Goal: Task Accomplishment & Management: Manage account settings

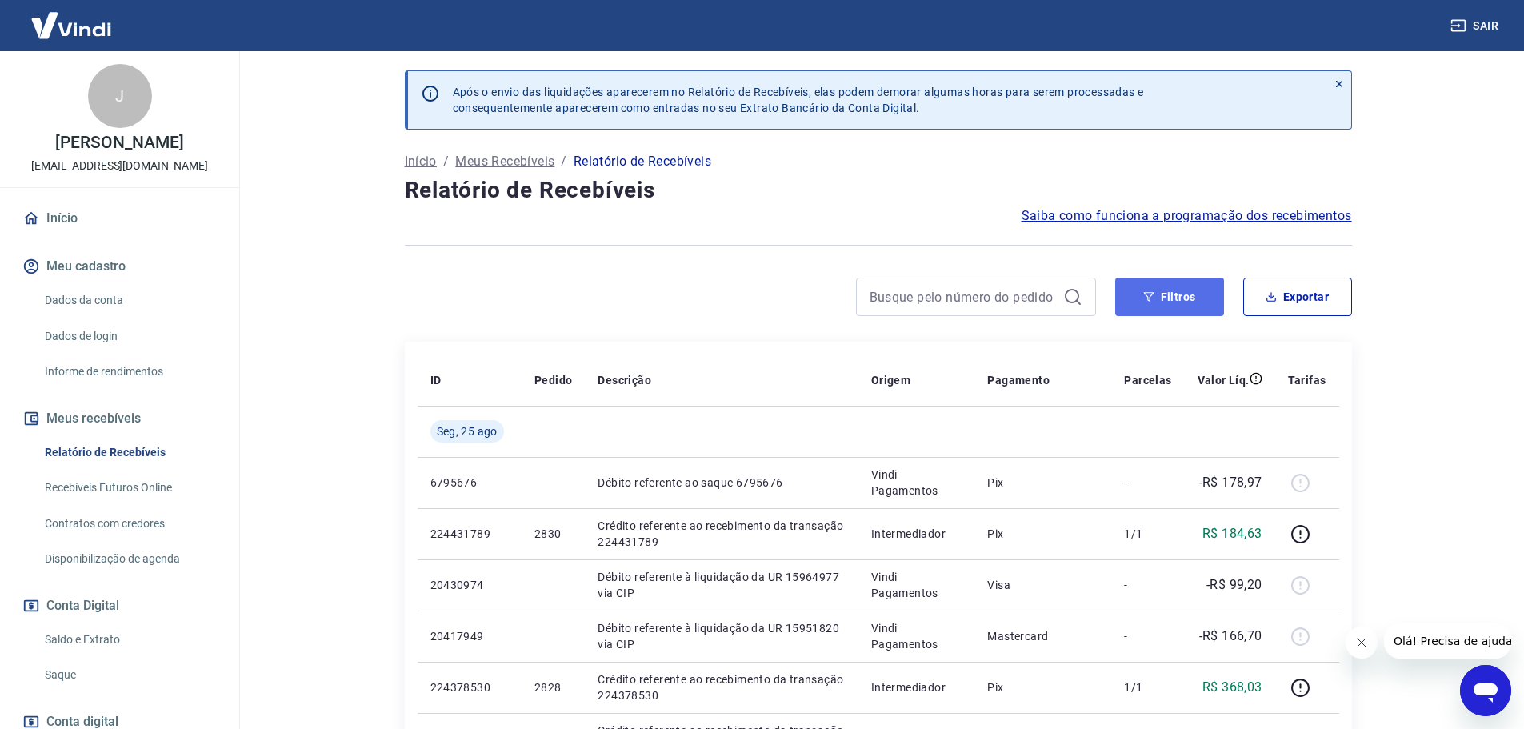
click at [1181, 294] on button "Filtros" at bounding box center [1170, 297] width 109 height 38
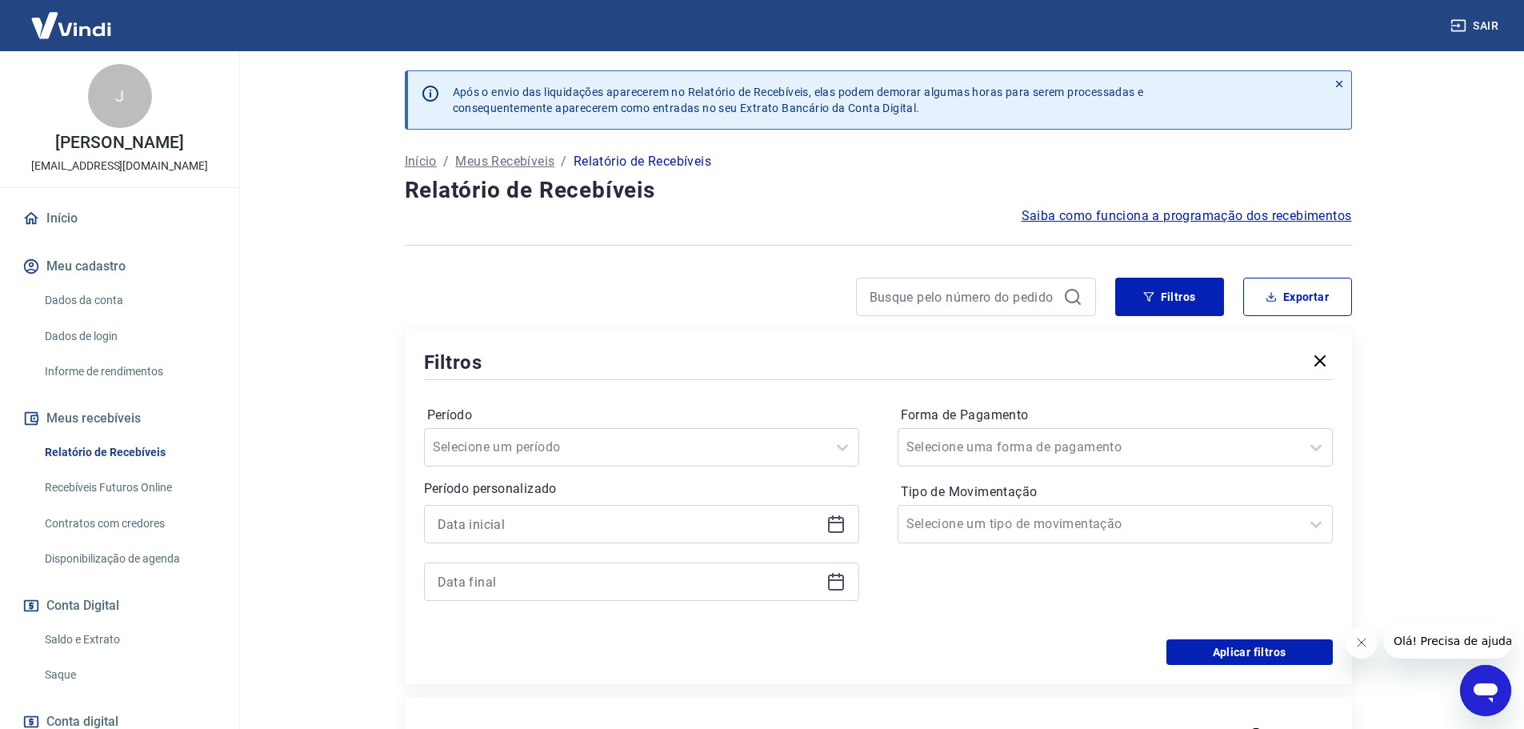
click at [838, 521] on icon at bounding box center [836, 524] width 19 height 19
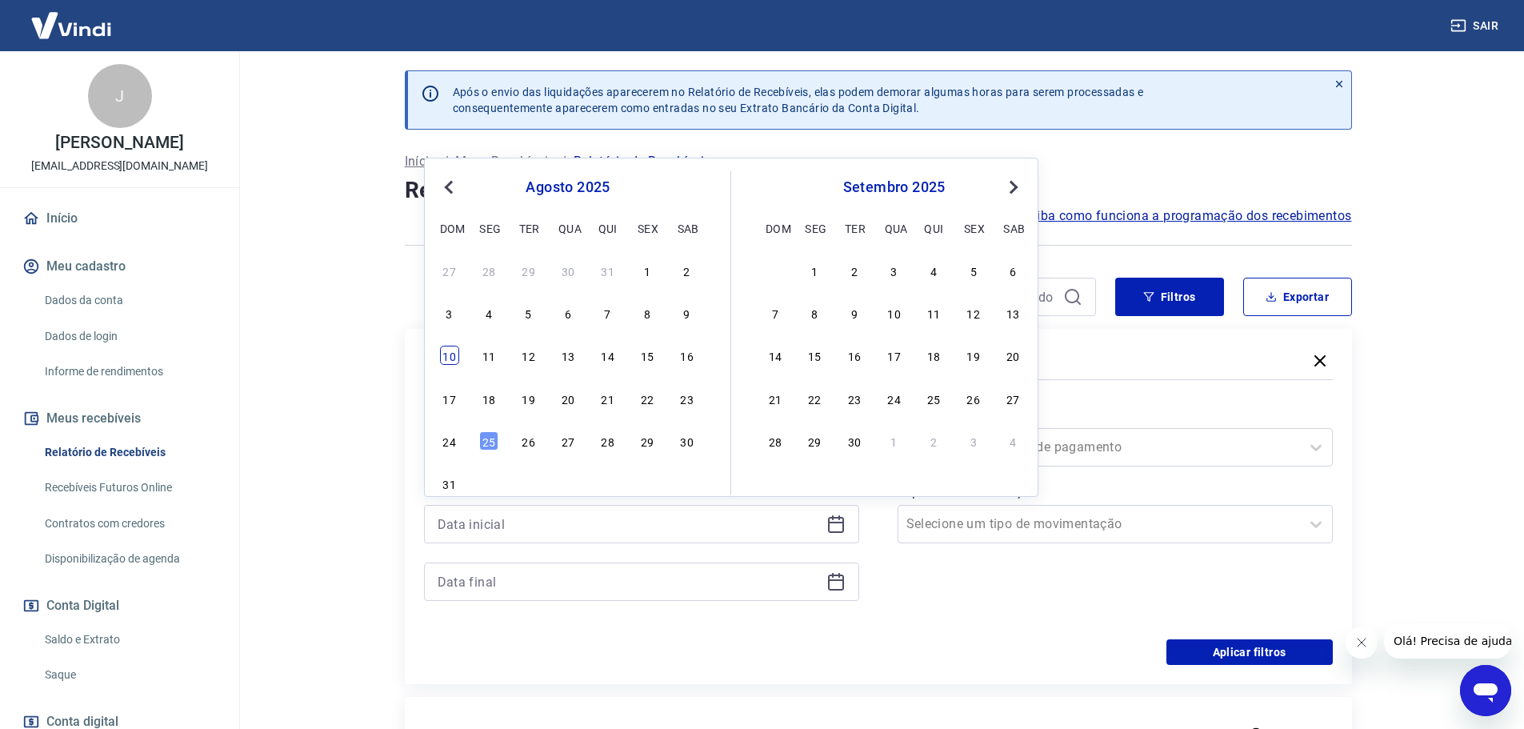
click at [456, 363] on div "10" at bounding box center [449, 355] width 19 height 19
type input "[DATE]"
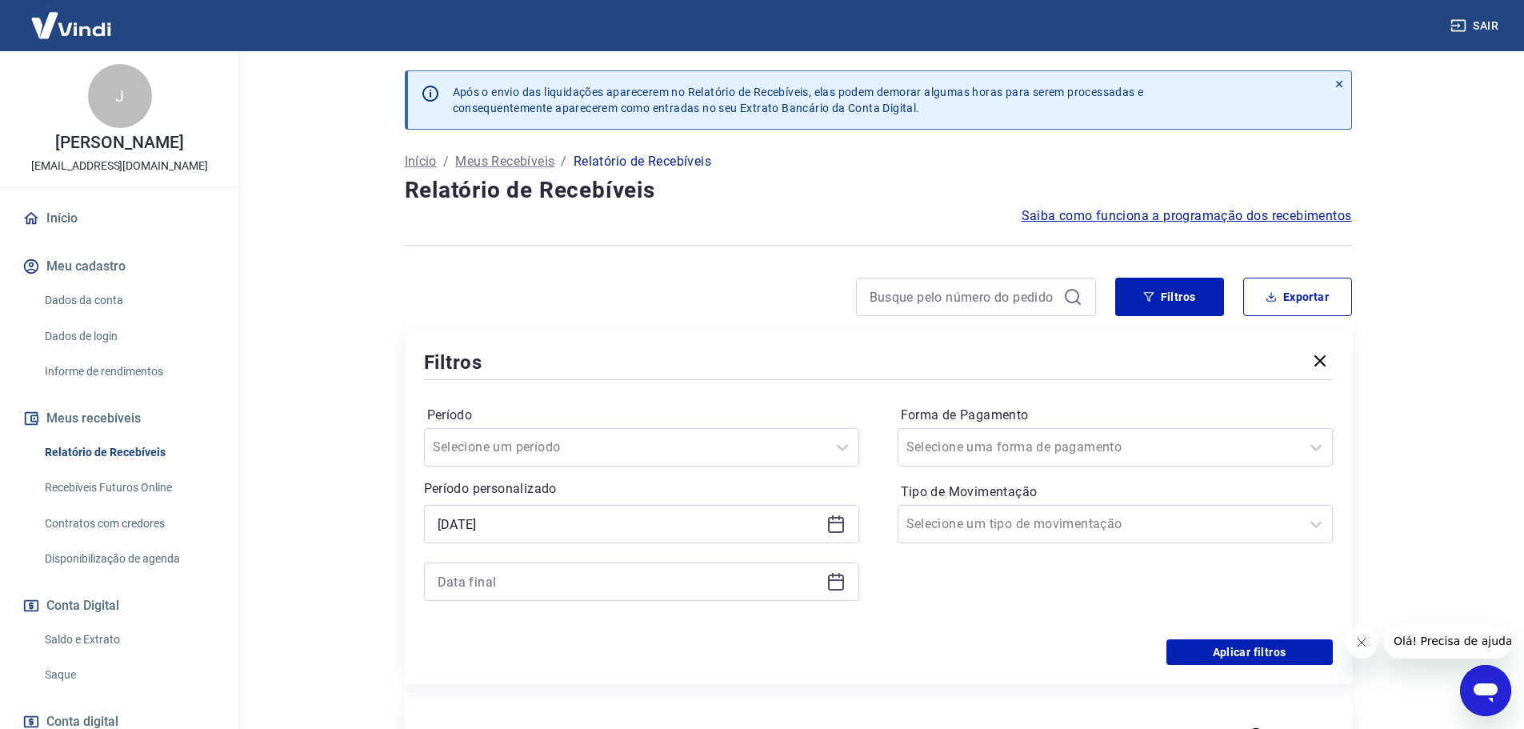
click at [841, 585] on icon at bounding box center [836, 581] width 19 height 19
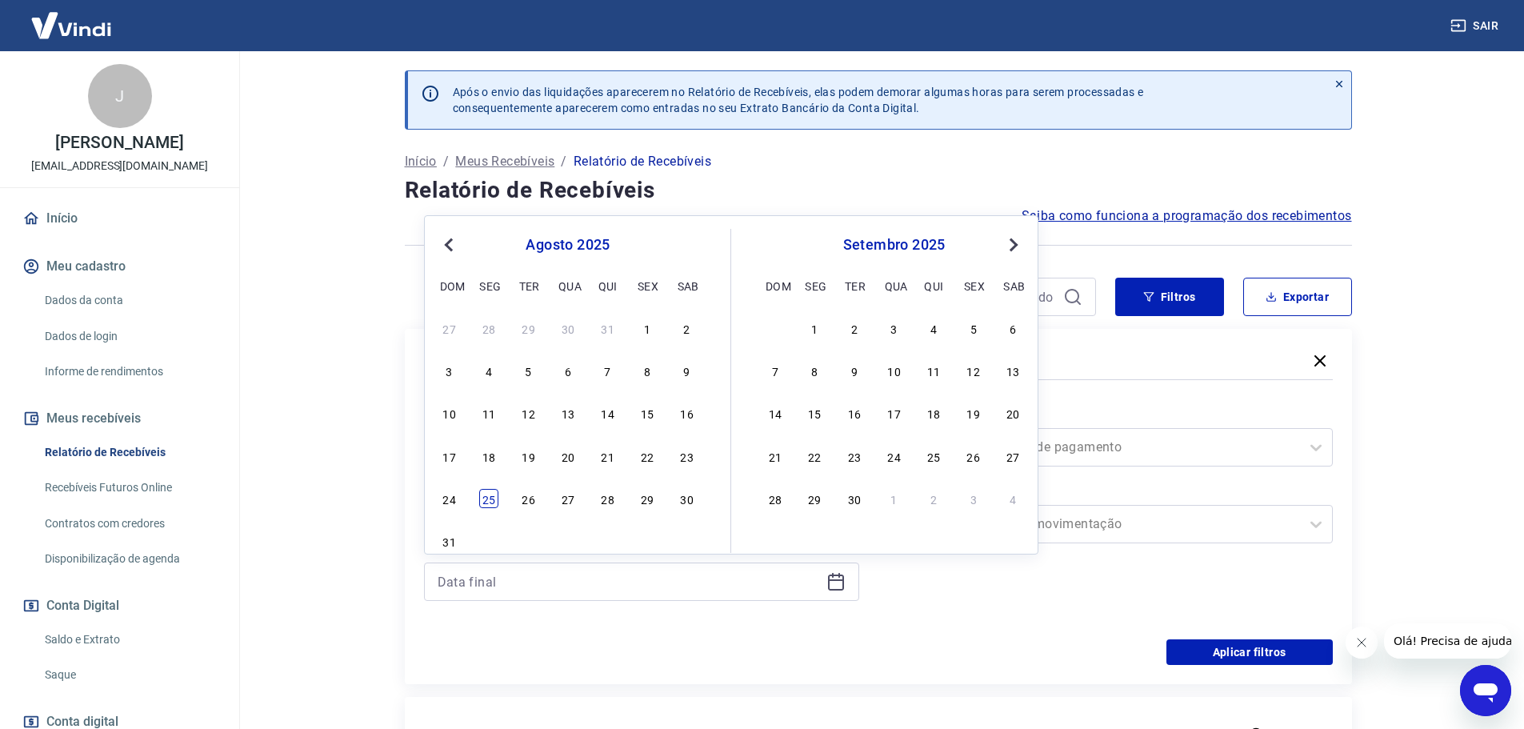
click at [482, 504] on div "25" at bounding box center [488, 498] width 19 height 19
type input "[DATE]"
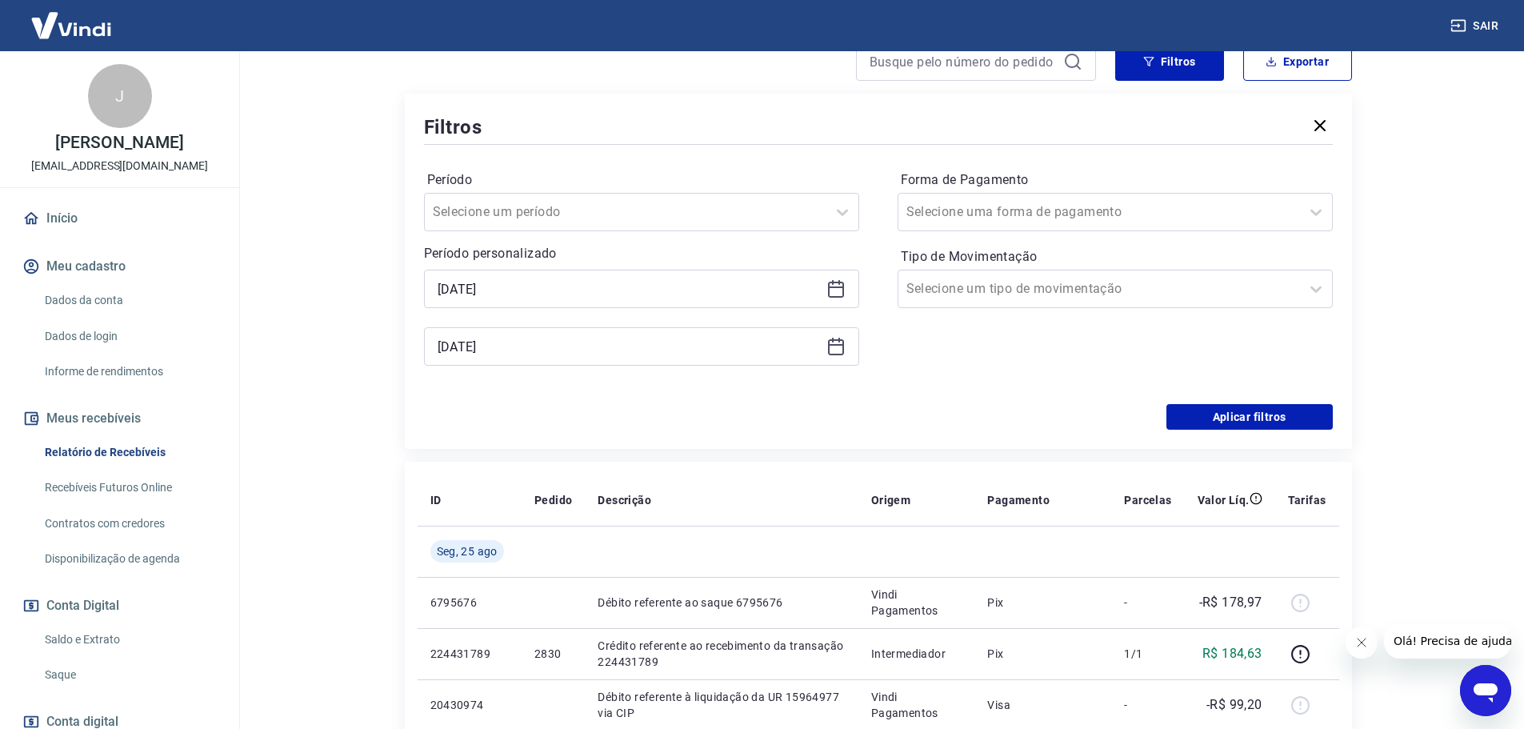
scroll to position [240, 0]
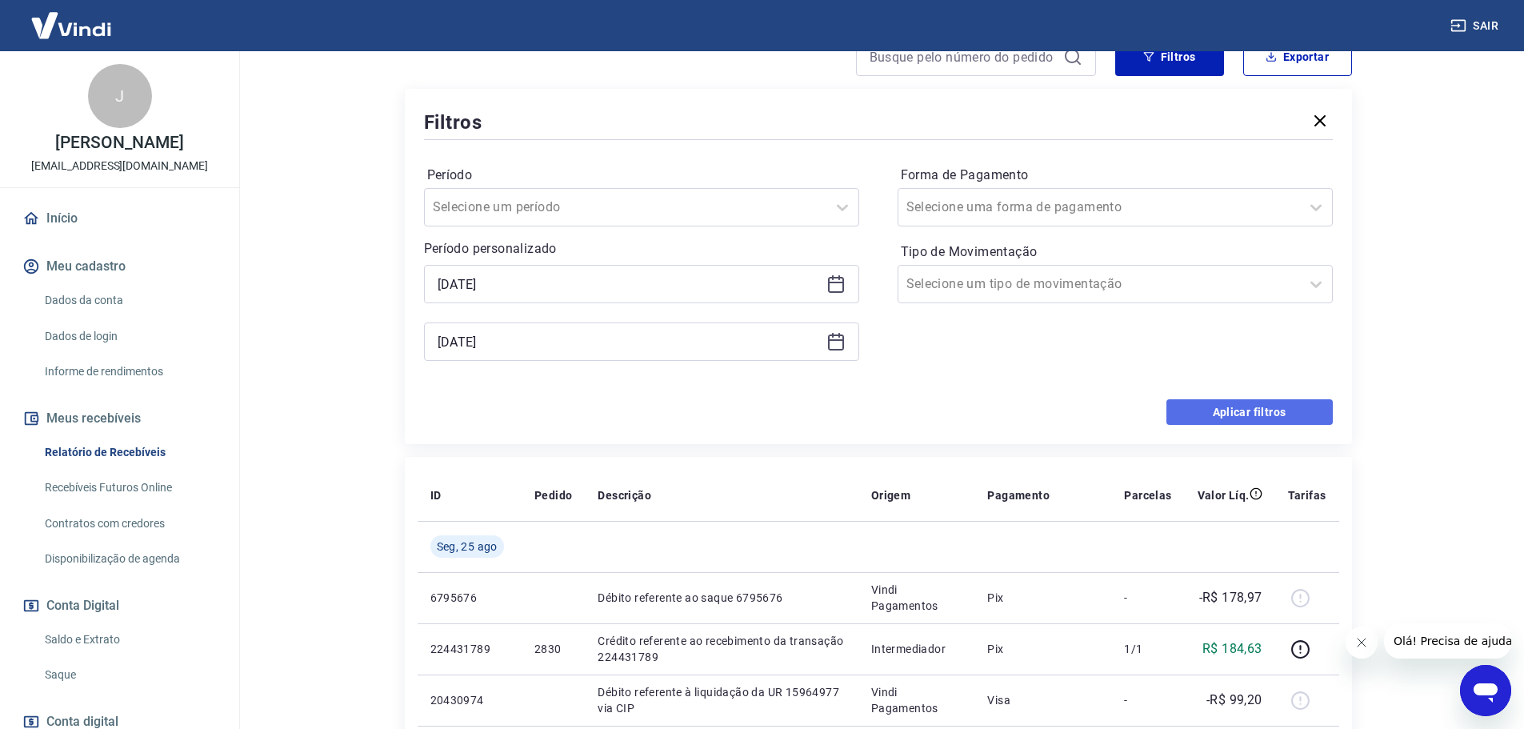
click at [1199, 413] on button "Aplicar filtros" at bounding box center [1250, 412] width 166 height 26
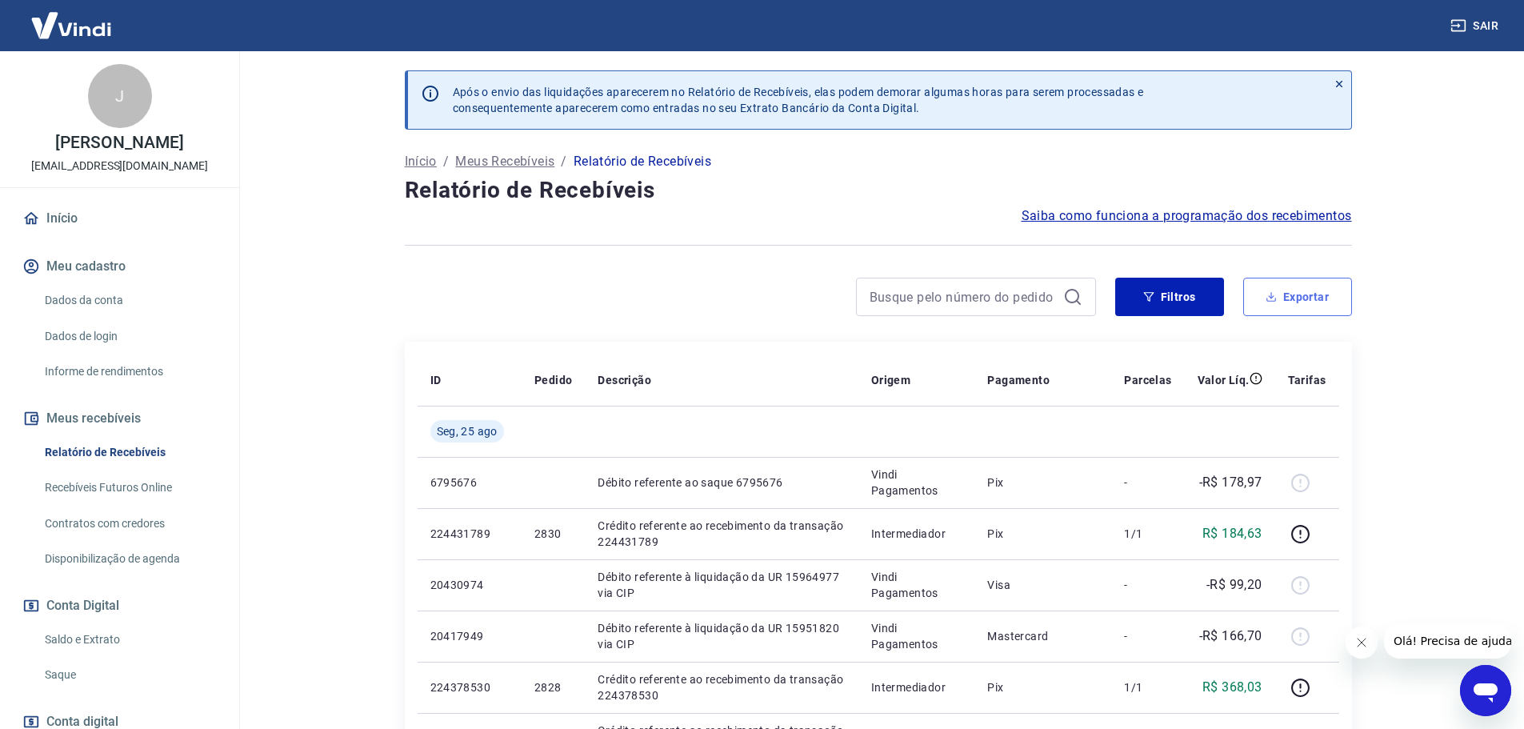
click at [1290, 300] on button "Exportar" at bounding box center [1298, 297] width 109 height 38
type input "[DATE]"
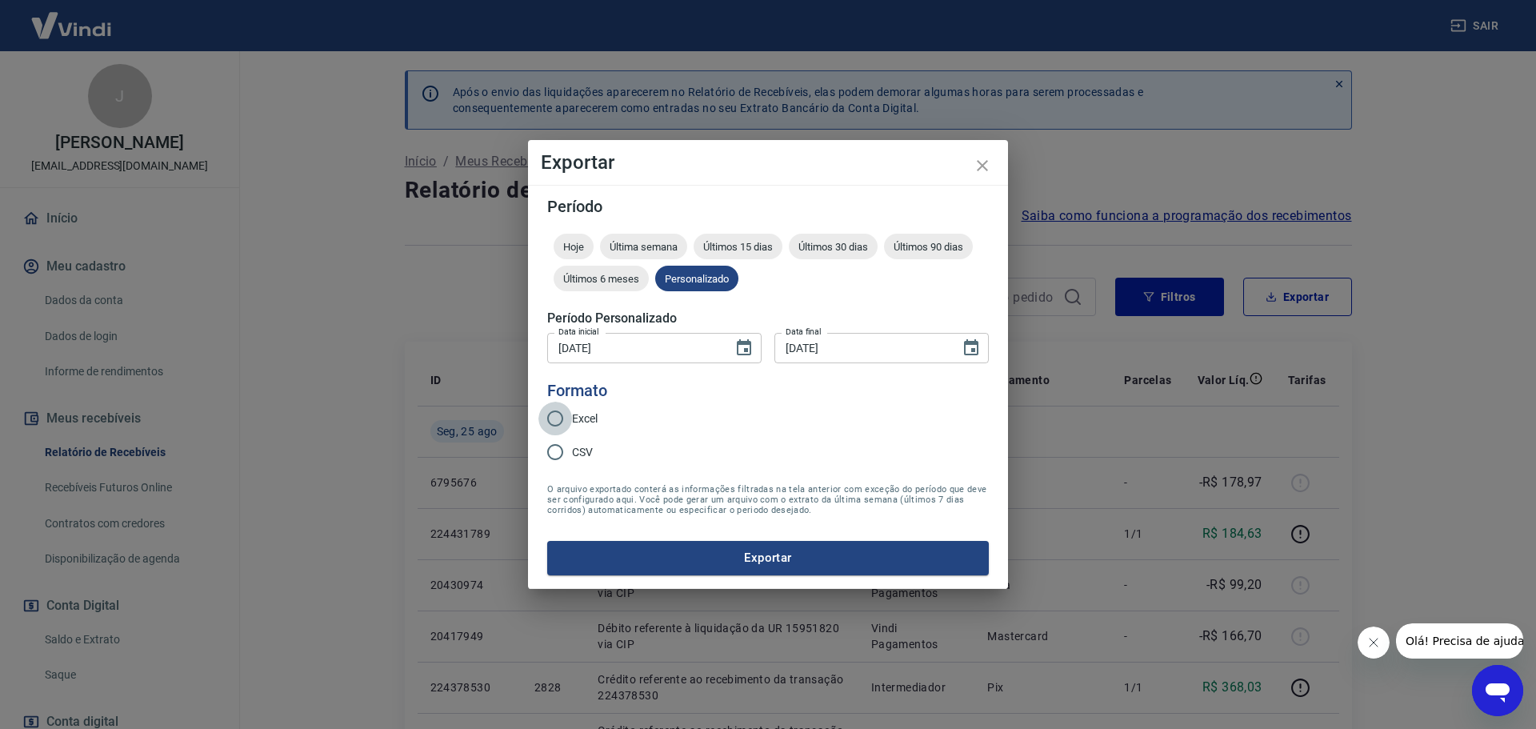
click at [547, 418] on input "Excel" at bounding box center [556, 419] width 34 height 34
radio input "true"
click at [785, 554] on button "Exportar" at bounding box center [768, 558] width 442 height 34
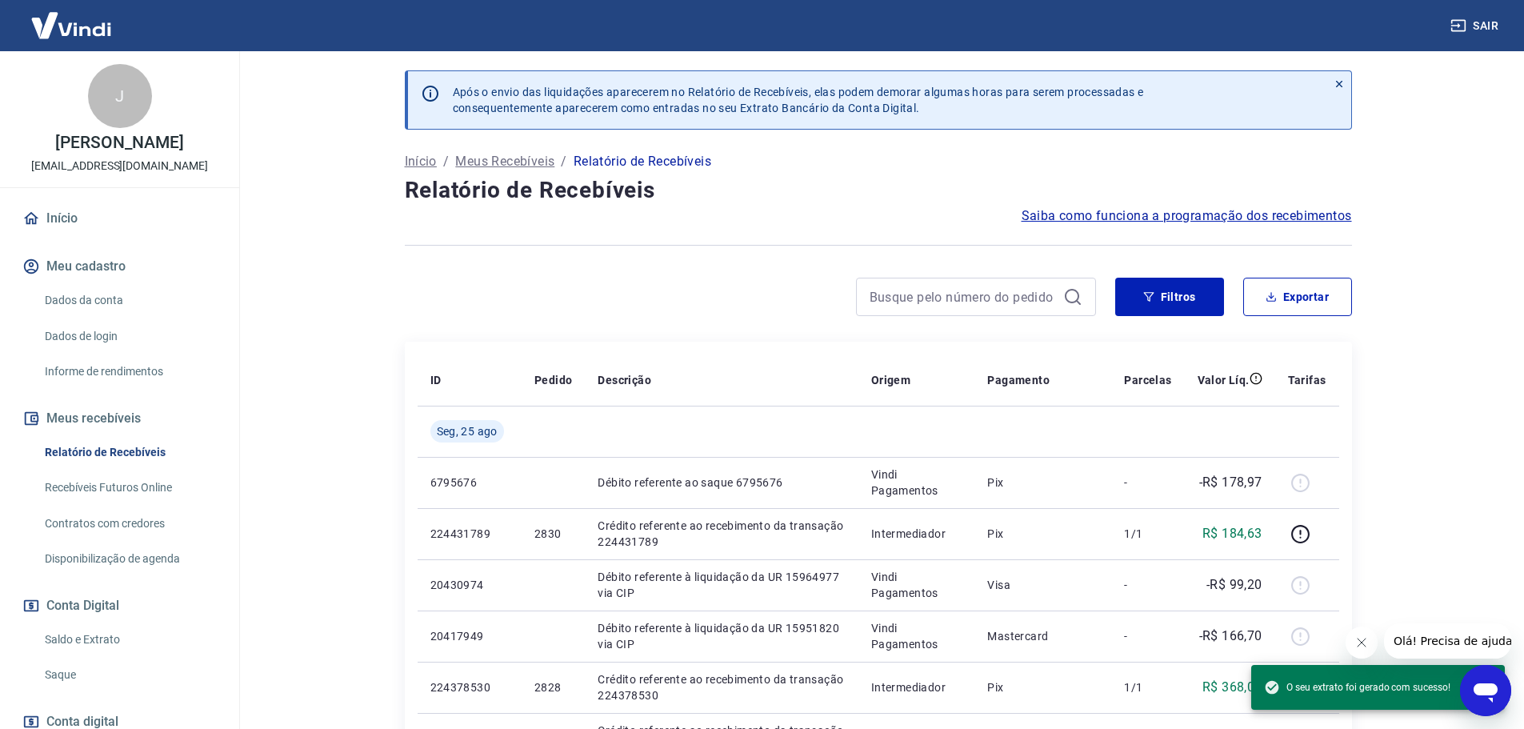
click at [96, 633] on link "Saldo e Extrato" at bounding box center [129, 639] width 182 height 33
